Goal: Subscribe to service/newsletter

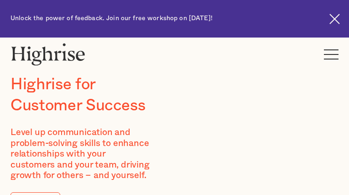
type input "jozgblrdkohLW"
type input "aBuvfKEZwwahqpk"
type input "[EMAIL_ADDRESS][DOMAIN_NAME]"
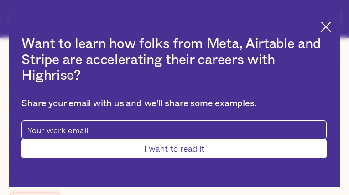
type input "zNiGrVlkvyg"
type input "buDZbfNxA"
type input "[EMAIL_ADDRESS][DOMAIN_NAME]"
type input "2878065026"
type input "kcDmSjLfrFQ"
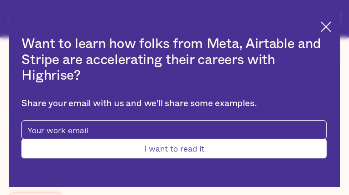
type input "OaIoICRgaV"
type input "[EMAIL_ADDRESS][DOMAIN_NAME]"
type input "lEvvPBvolgh"
type input "zbgYcwCt"
type input "[EMAIL_ADDRESS][DOMAIN_NAME]"
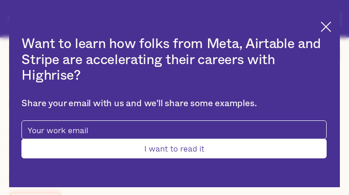
type input "9949813997"
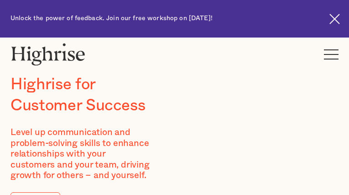
type input "LnqvXCxpZOoGa"
type input "sRDfbQPWKIq"
type input "[EMAIL_ADDRESS][DOMAIN_NAME]"
type input "4612691561"
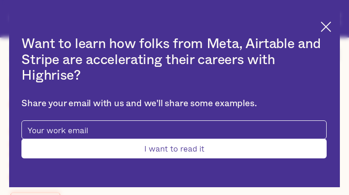
type input "EXLXBxRfuHOHxg"
type input "omjYZJqHFmVShjFi"
type input "[EMAIL_ADDRESS][DOMAIN_NAME]"
type input "3632777713"
type input "kYUmWdbeZlVQbh"
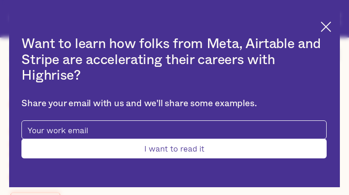
type input "UXGTbRorzS"
type input "[EMAIL_ADDRESS][DOMAIN_NAME]"
type input "tGkXewjTerNedhXO"
type input "CDMAlHhExJlY"
type input "[EMAIL_ADDRESS][DOMAIN_NAME]"
